Goal: Find specific page/section: Find specific page/section

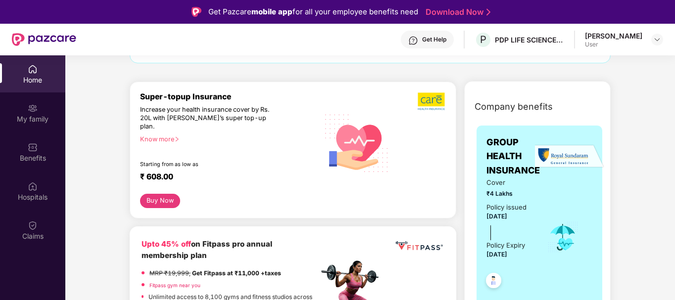
scroll to position [99, 0]
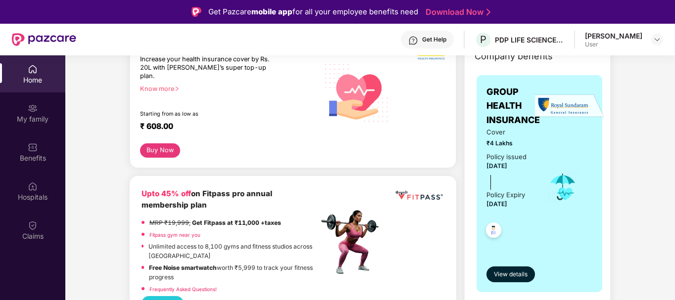
scroll to position [198, 0]
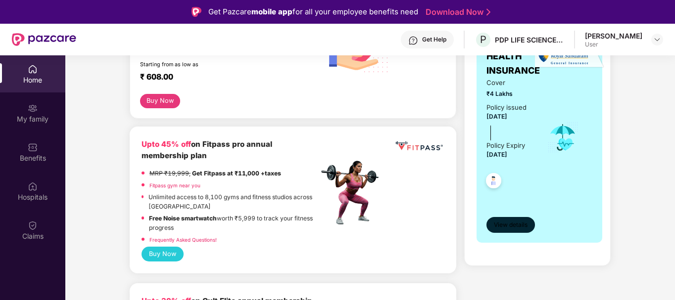
click at [514, 225] on span "View details" at bounding box center [511, 225] width 34 height 9
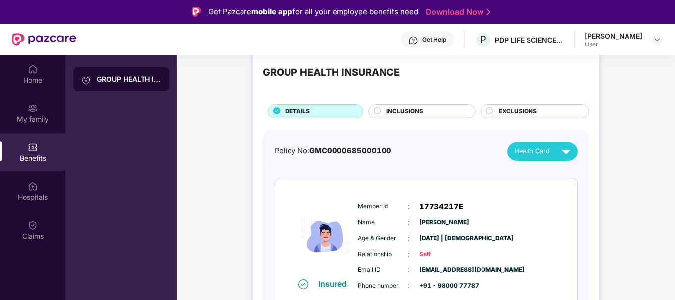
scroll to position [35, 0]
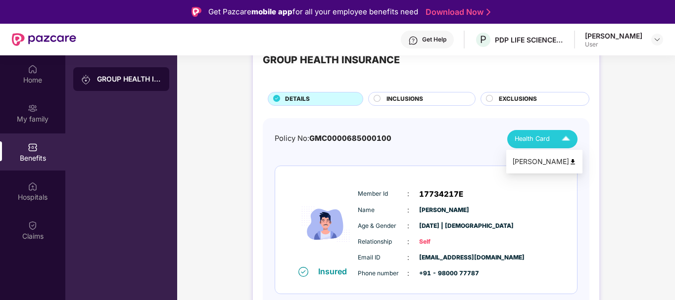
click at [559, 143] on img at bounding box center [565, 139] width 17 height 17
click at [561, 158] on div "[PERSON_NAME]" at bounding box center [544, 161] width 64 height 11
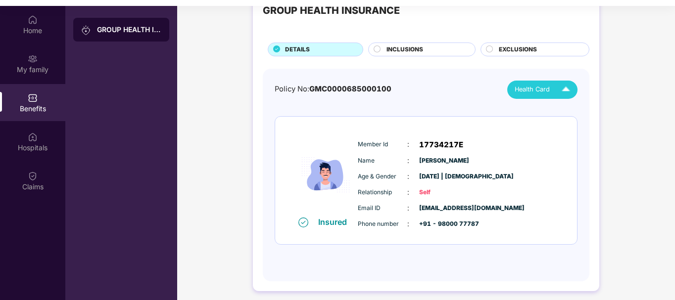
scroll to position [55, 0]
